Goal: Task Accomplishment & Management: Complete application form

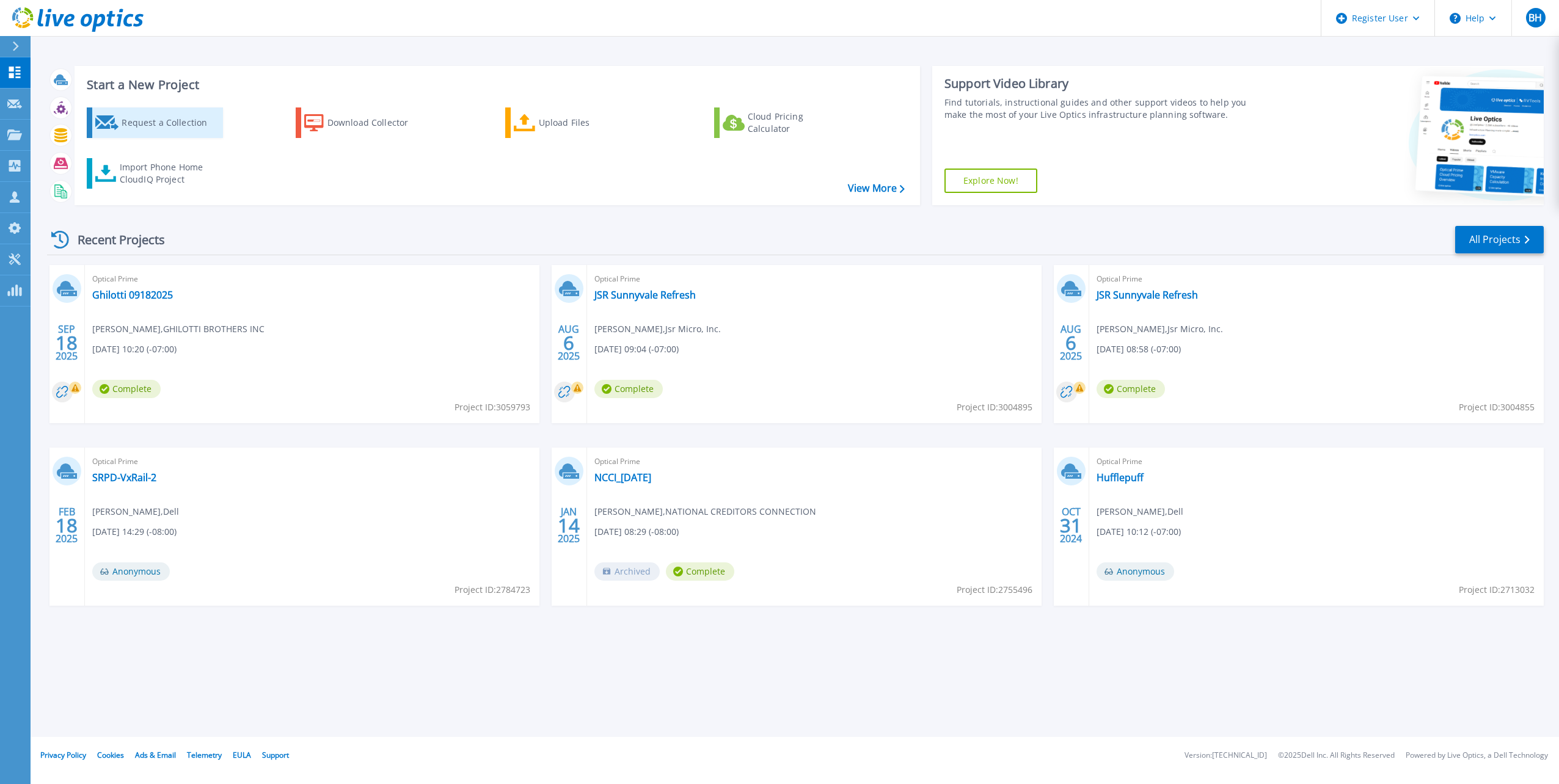
click at [159, 124] on div "Request a Collection" at bounding box center [170, 123] width 98 height 24
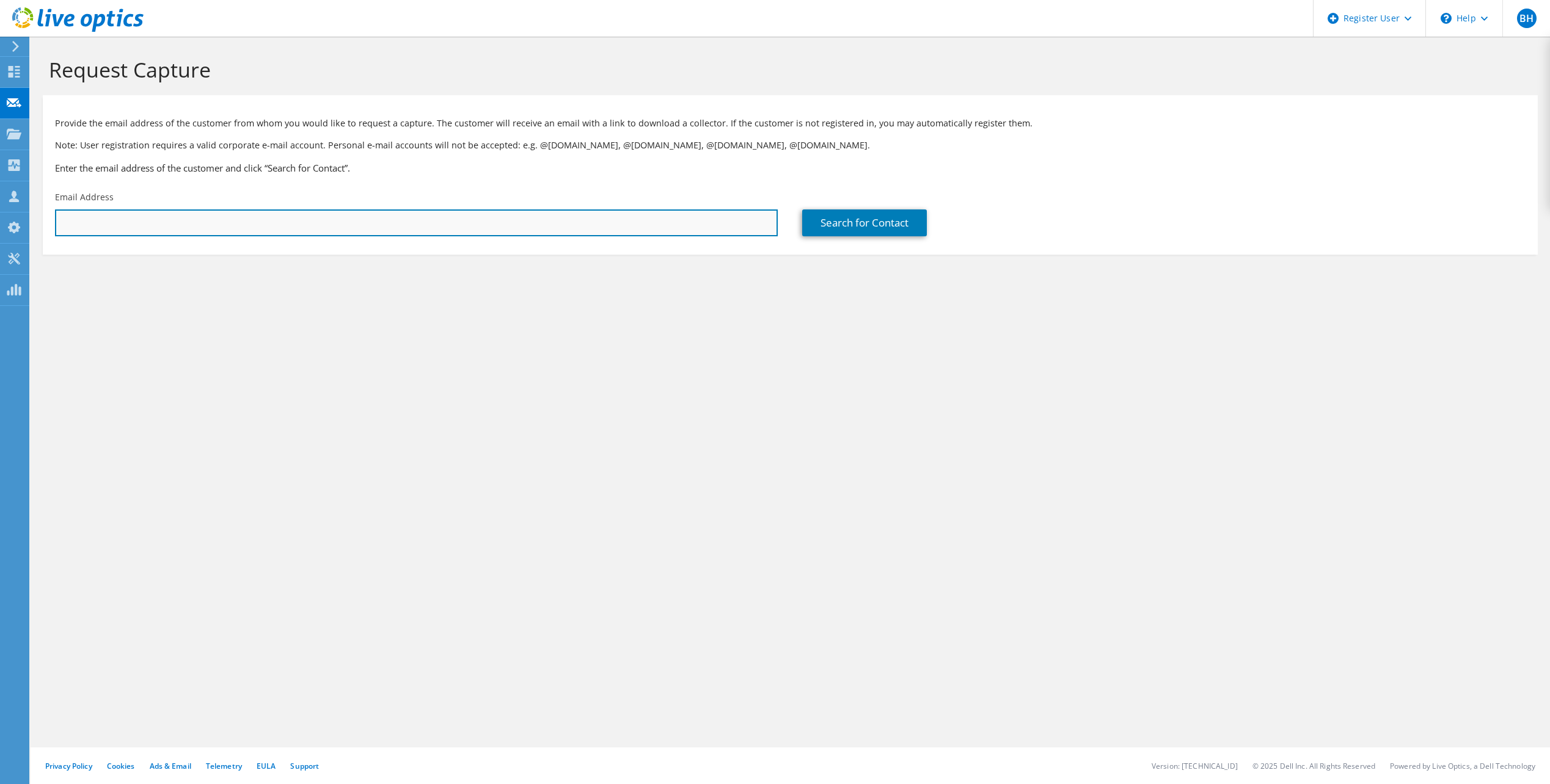
click at [398, 223] on input "text" at bounding box center [416, 223] width 723 height 27
paste input "tnlemvo@teamliquid.com"
type input "tnlemvo@teamliquid.com"
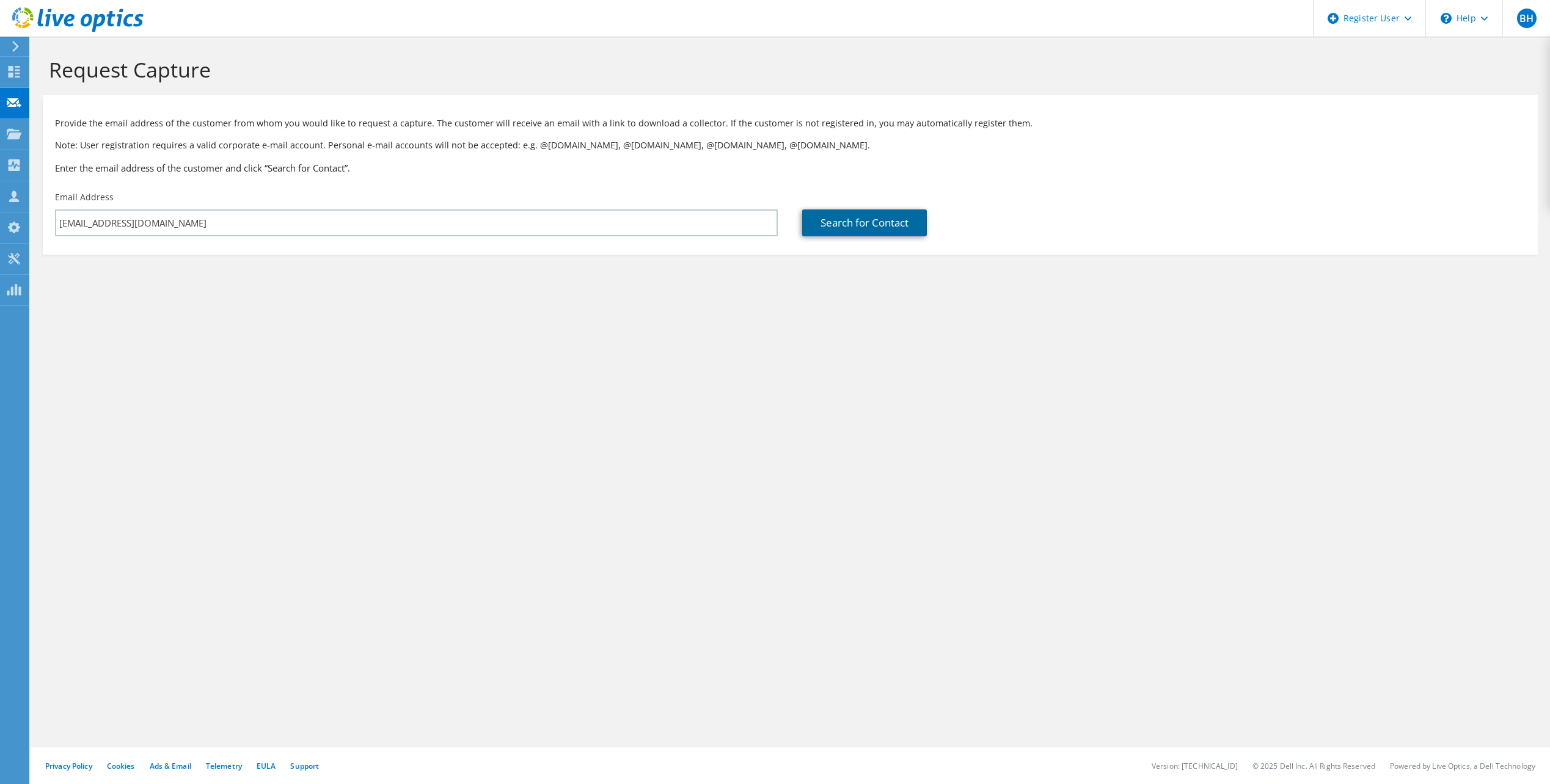
click at [886, 216] on link "Search for Contact" at bounding box center [864, 223] width 124 height 27
type input "TEAM LIQUID"
type input "Tima"
type input "Nlemvo"
type input "United States"
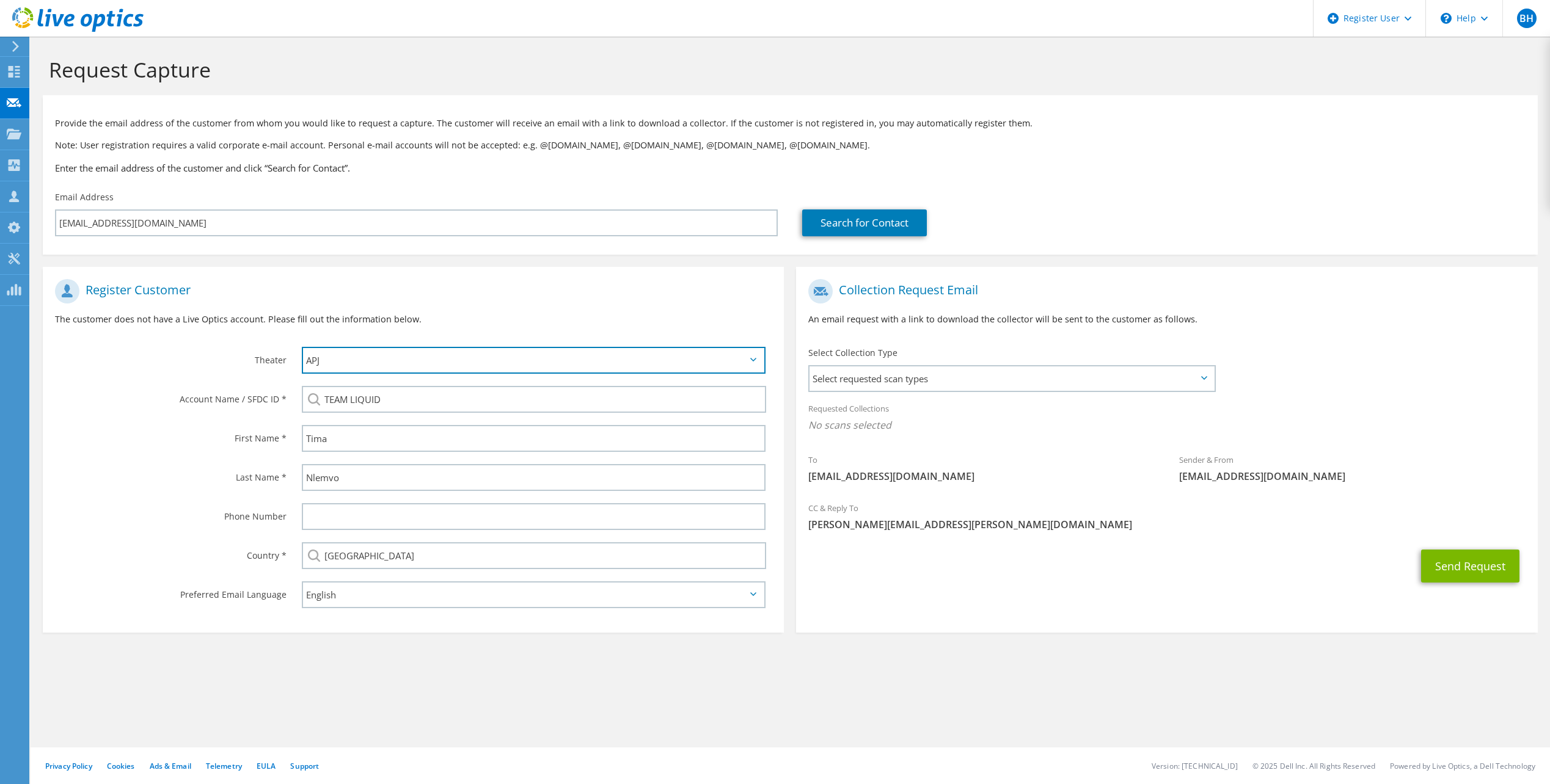
drag, startPoint x: 336, startPoint y: 361, endPoint x: 321, endPoint y: 360, distance: 15.0
click at [321, 360] on select "APJ EMEA NA/LATAM" at bounding box center [533, 360] width 464 height 27
select select "3"
click at [302, 347] on select "APJ EMEA NA/LATAM" at bounding box center [533, 360] width 464 height 27
click at [983, 381] on span "Select requested scan types" at bounding box center [1012, 379] width 404 height 24
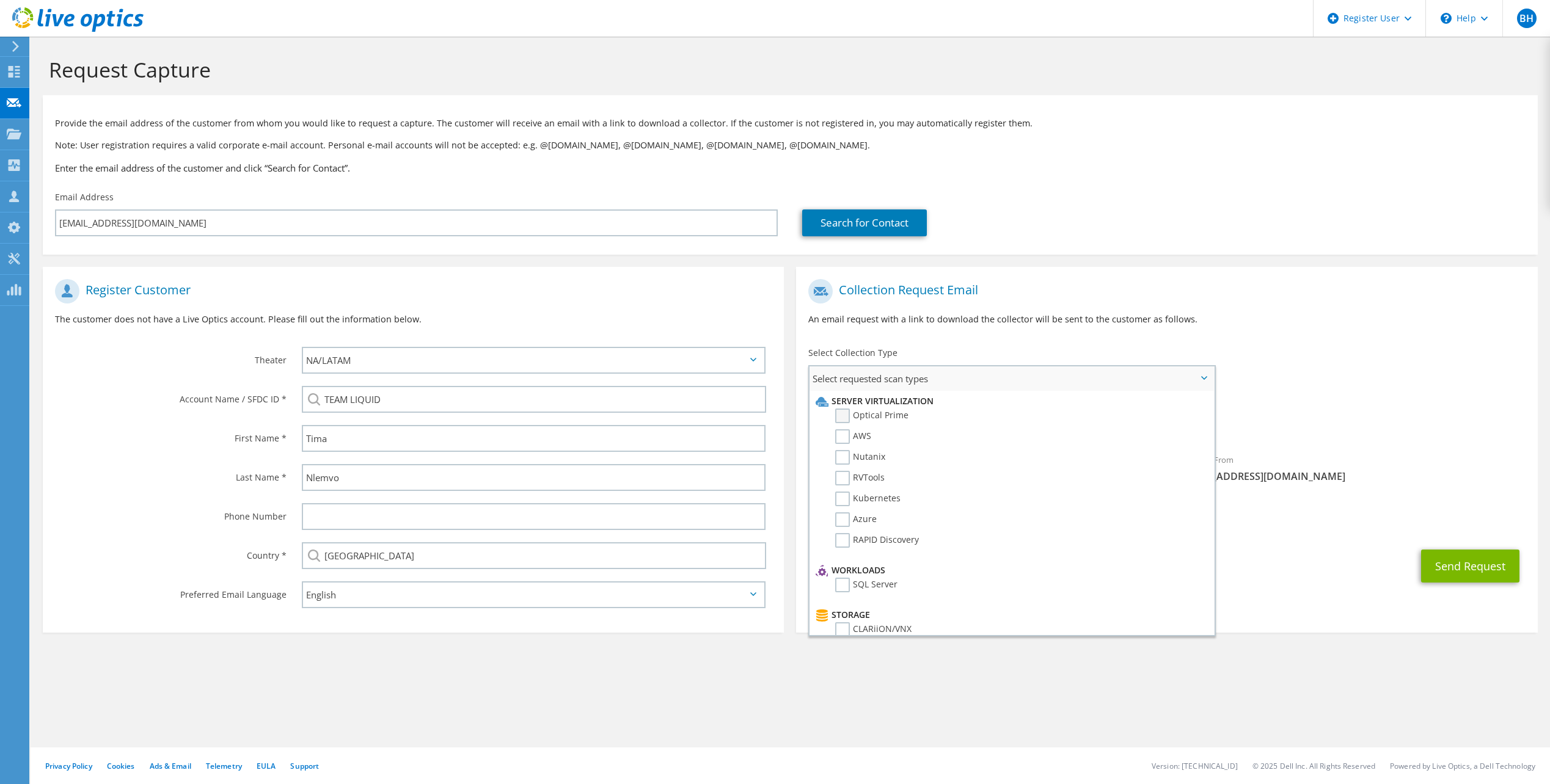
click at [837, 416] on label "Optical Prime" at bounding box center [872, 416] width 73 height 14
click at [0, 0] on input "Optical Prime" at bounding box center [0, 0] width 0 height 0
click at [1477, 573] on button "Send Request" at bounding box center [1470, 570] width 98 height 33
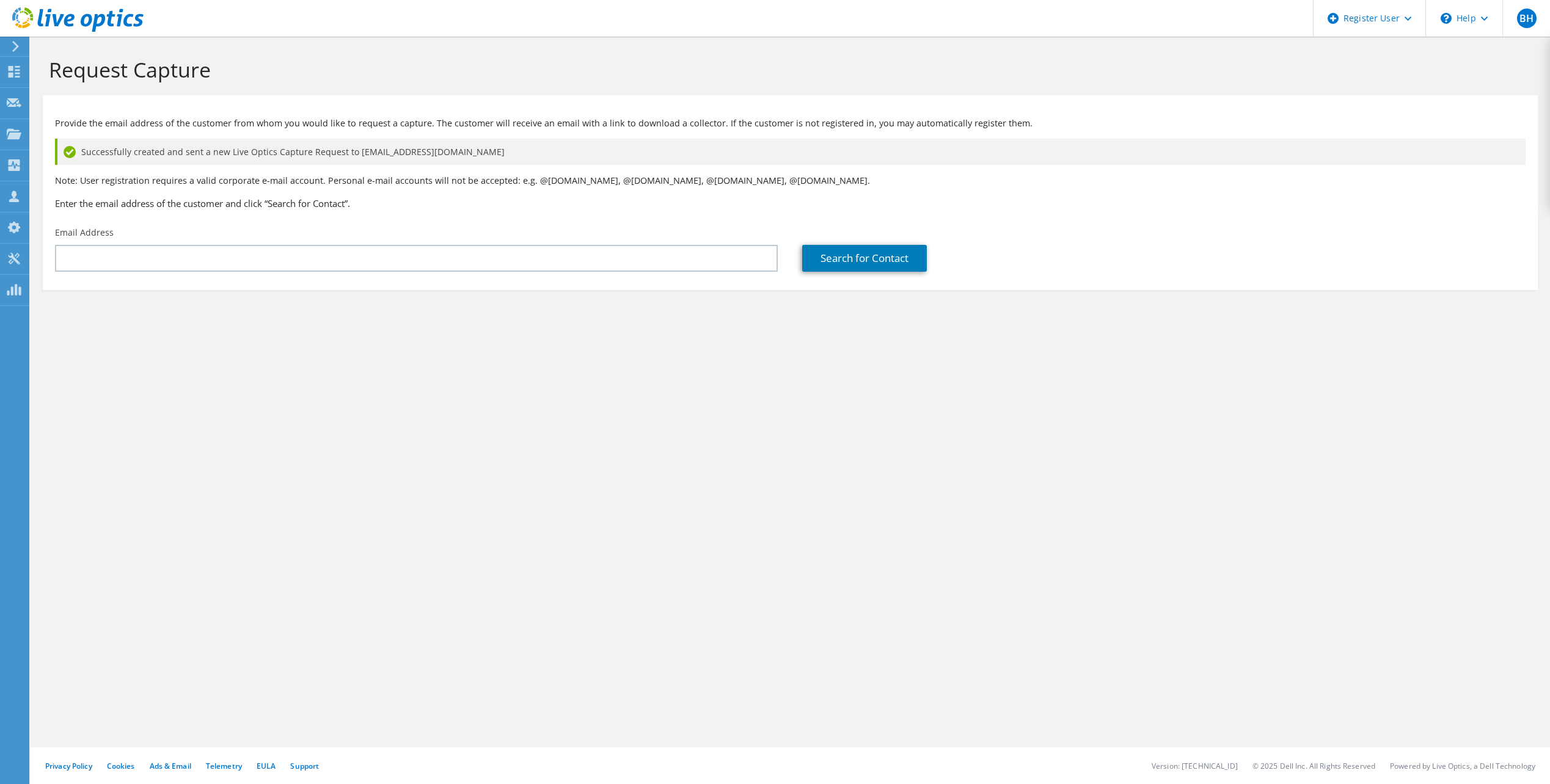
click at [1229, 336] on section "Request Capture Provide the email address of the customer from whom you would l…" at bounding box center [790, 194] width 1520 height 315
click at [1259, 432] on div "Request Capture Provide the email address of the customer from whom you would l…" at bounding box center [790, 410] width 1520 height 747
